Goal: Find specific page/section: Find specific page/section

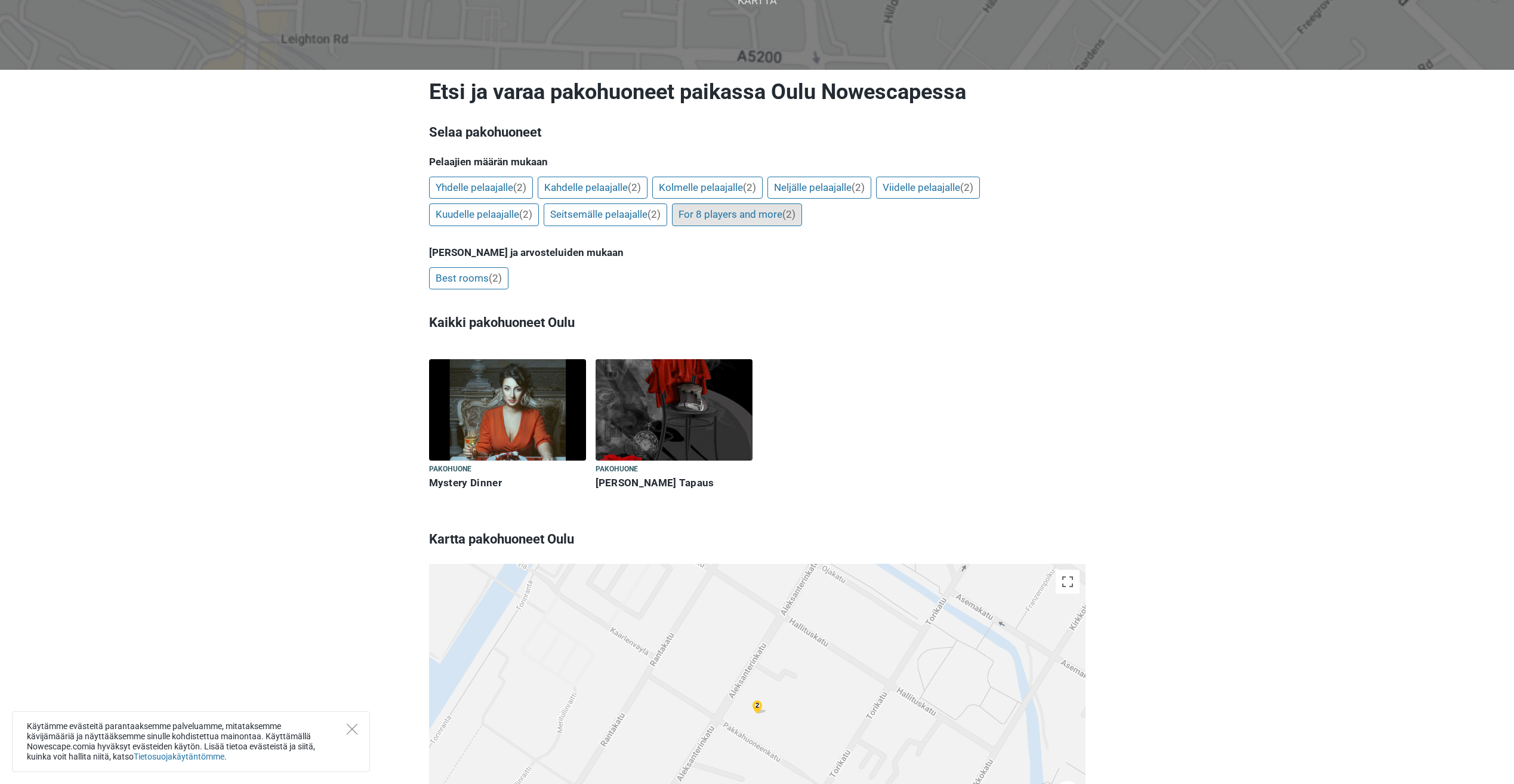
scroll to position [119, 0]
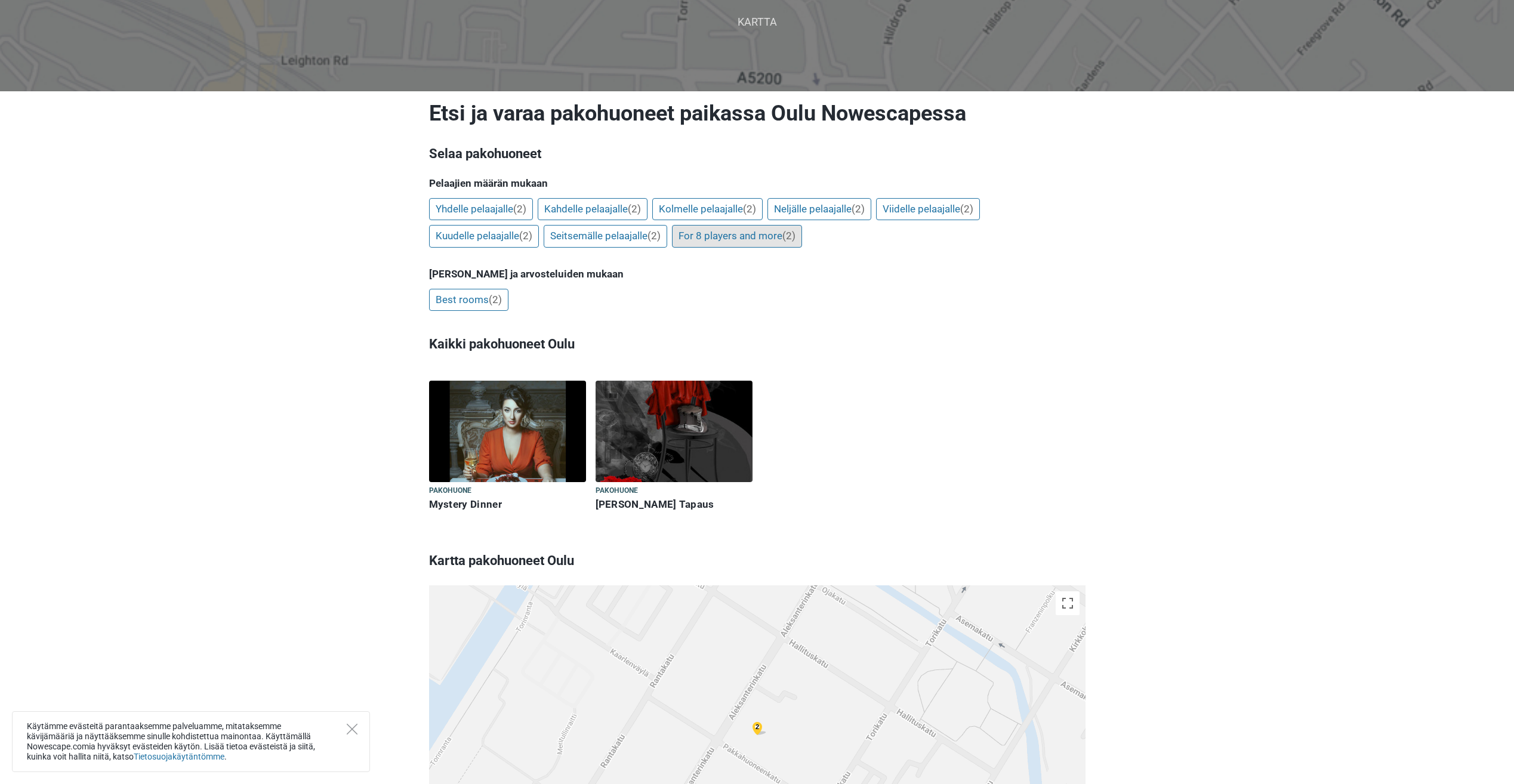
click at [769, 237] on link "For 8 players and more (2)" at bounding box center [737, 235] width 130 height 23
click at [725, 238] on link "For 8 players and more (2)" at bounding box center [737, 235] width 130 height 23
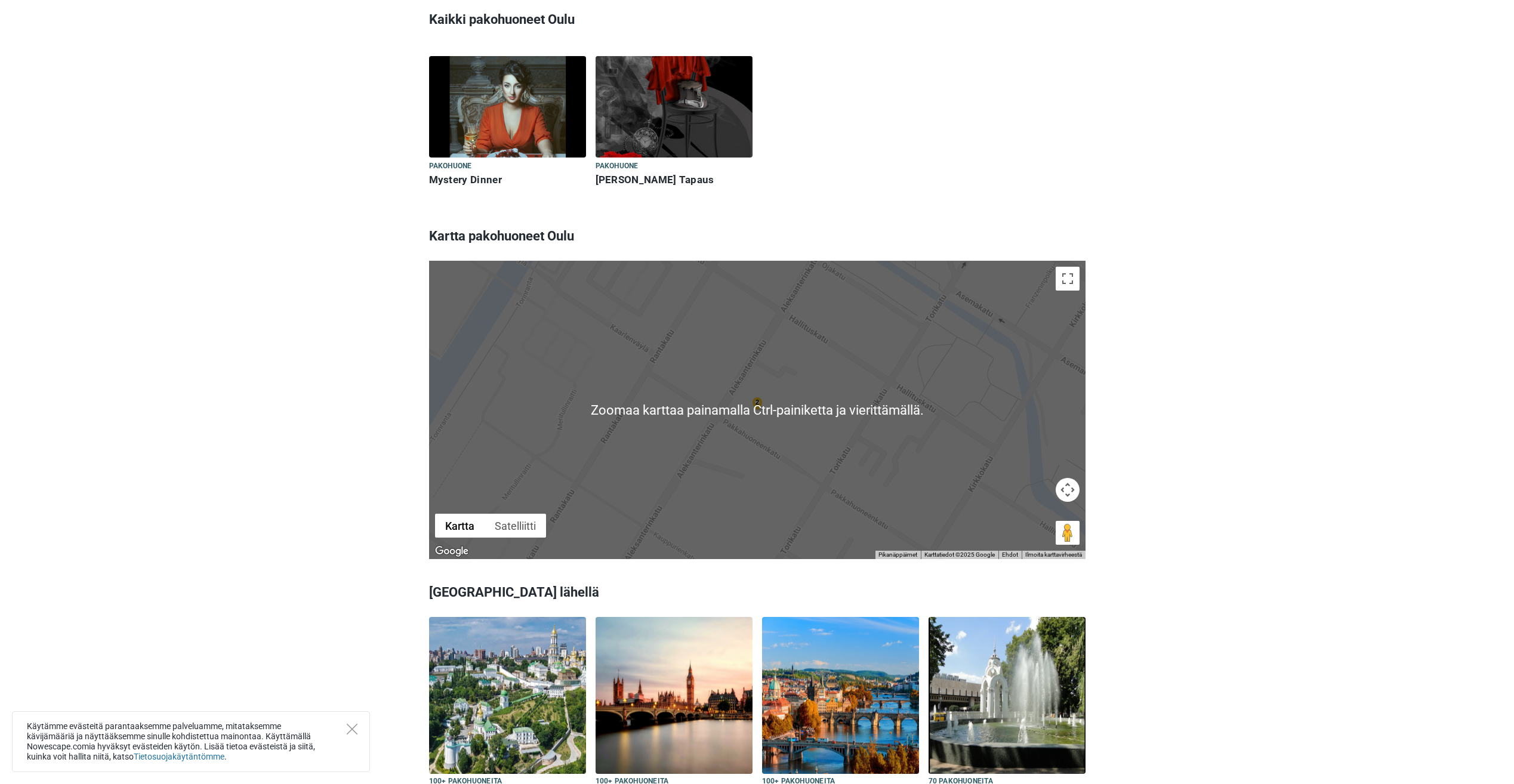
scroll to position [359, 0]
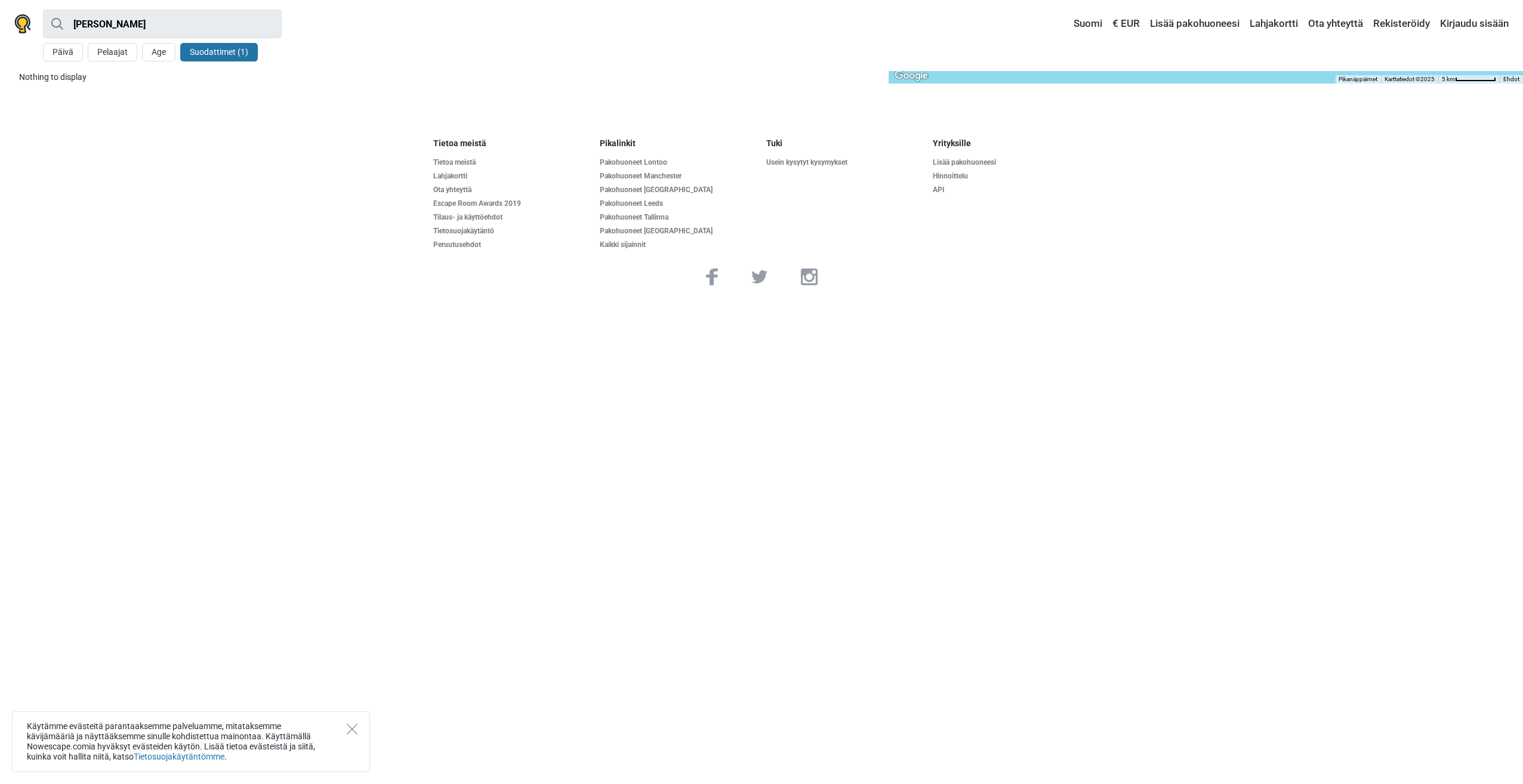
click at [216, 58] on button "Suodattimet (1)" at bounding box center [219, 52] width 78 height 19
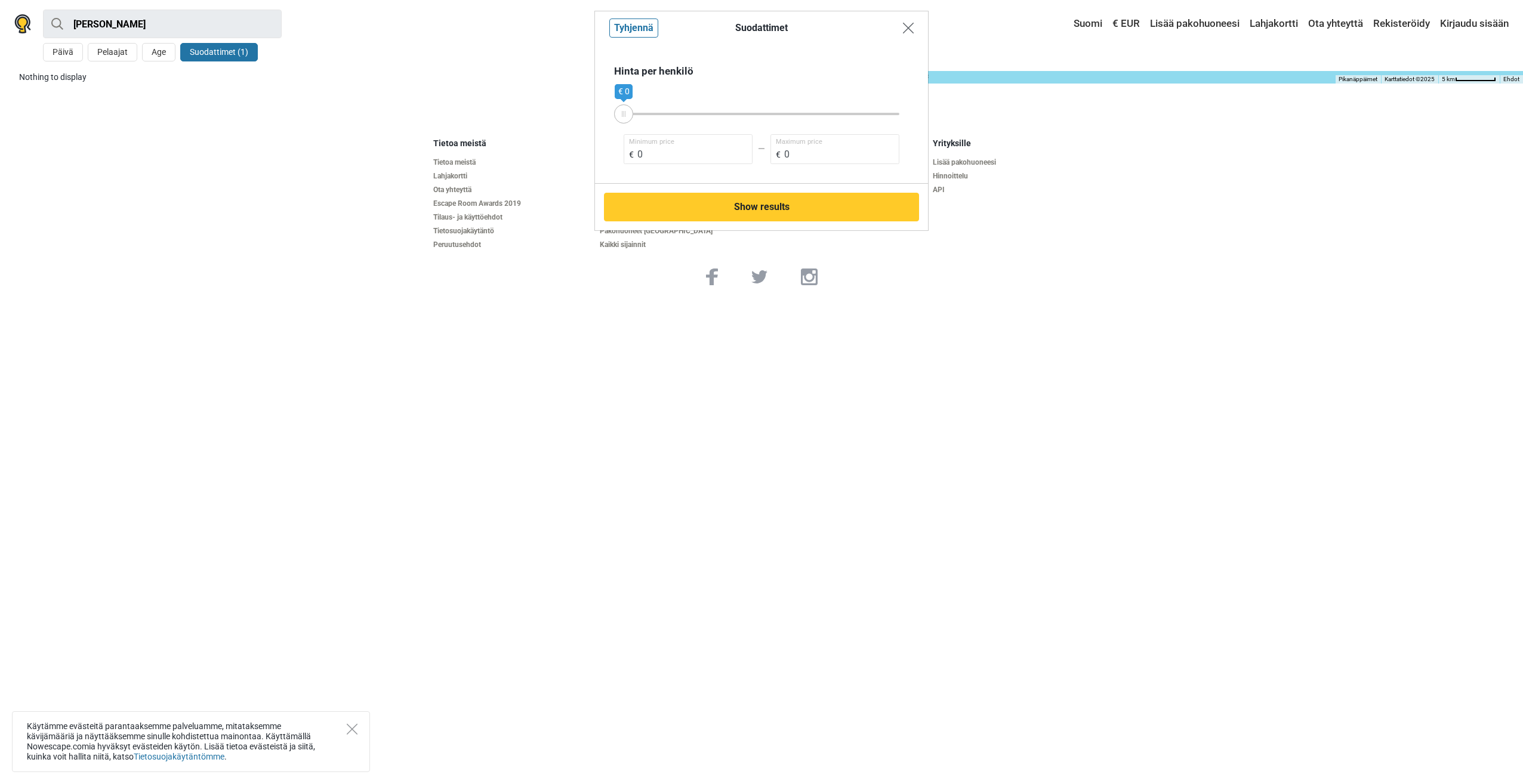
click at [908, 27] on img "Close modal" at bounding box center [908, 28] width 11 height 11
